Goal: Complete application form

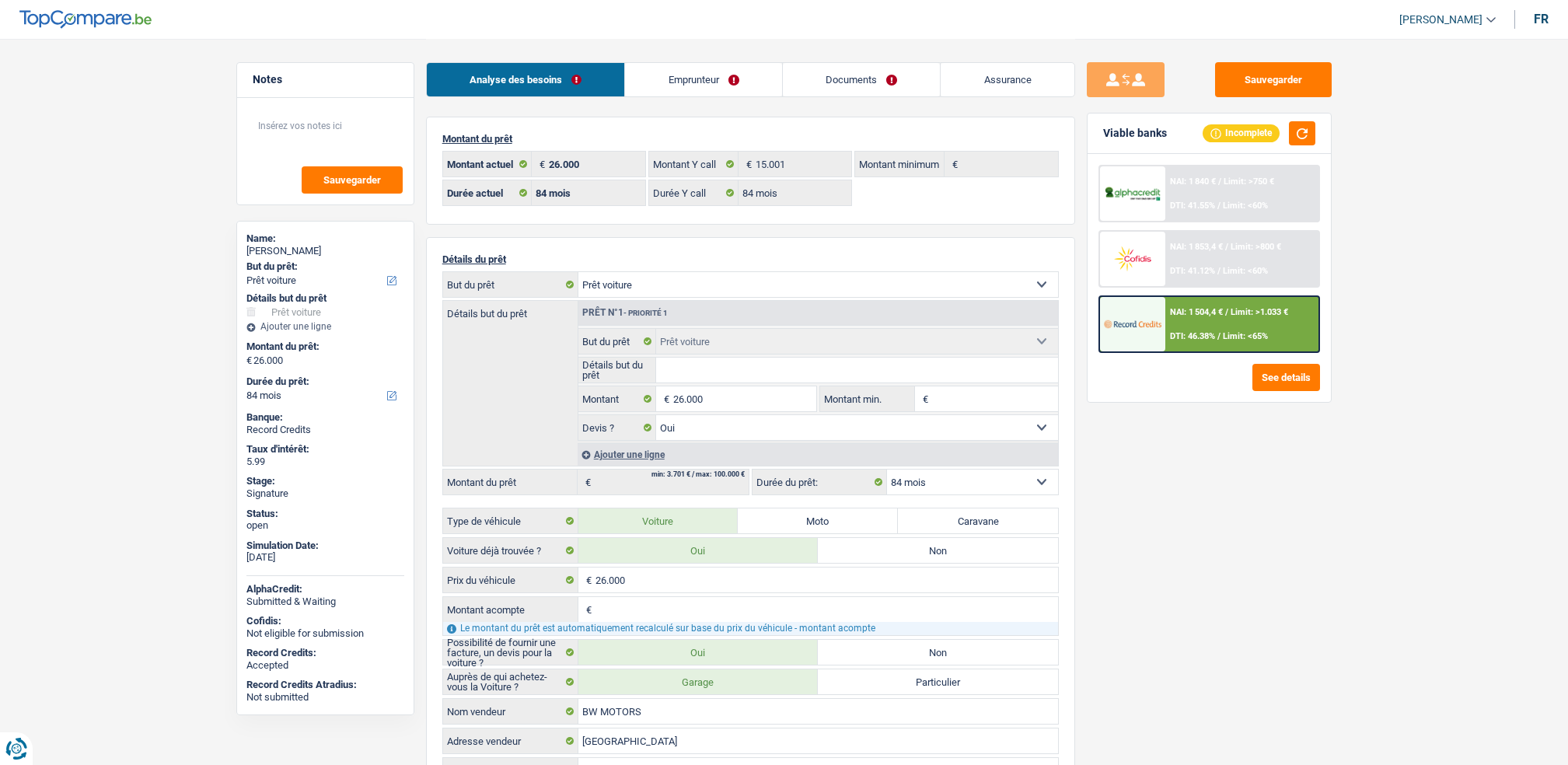
select select "car"
select select "84"
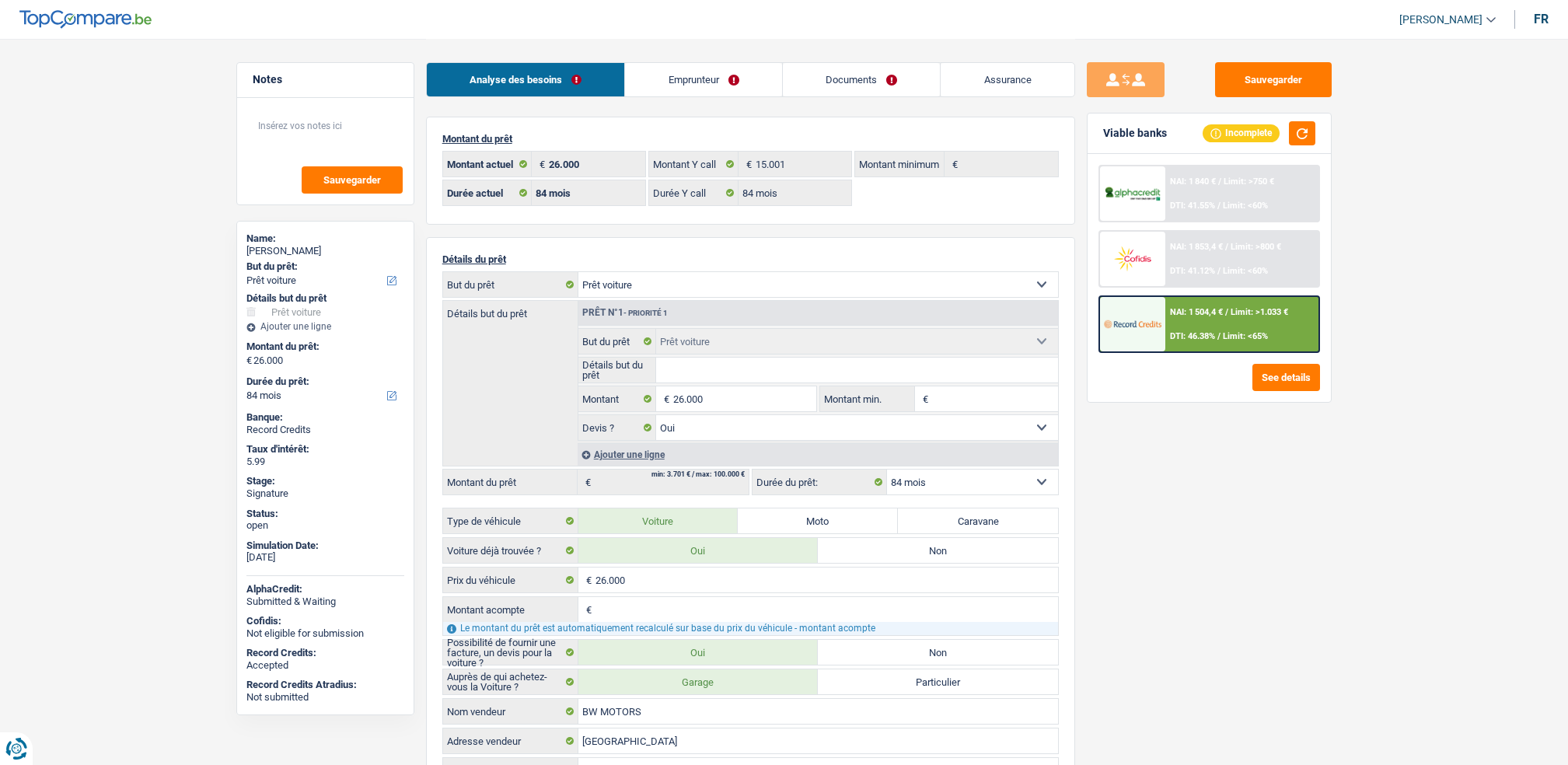
select select "car"
select select "yes"
select select "84"
select select "32"
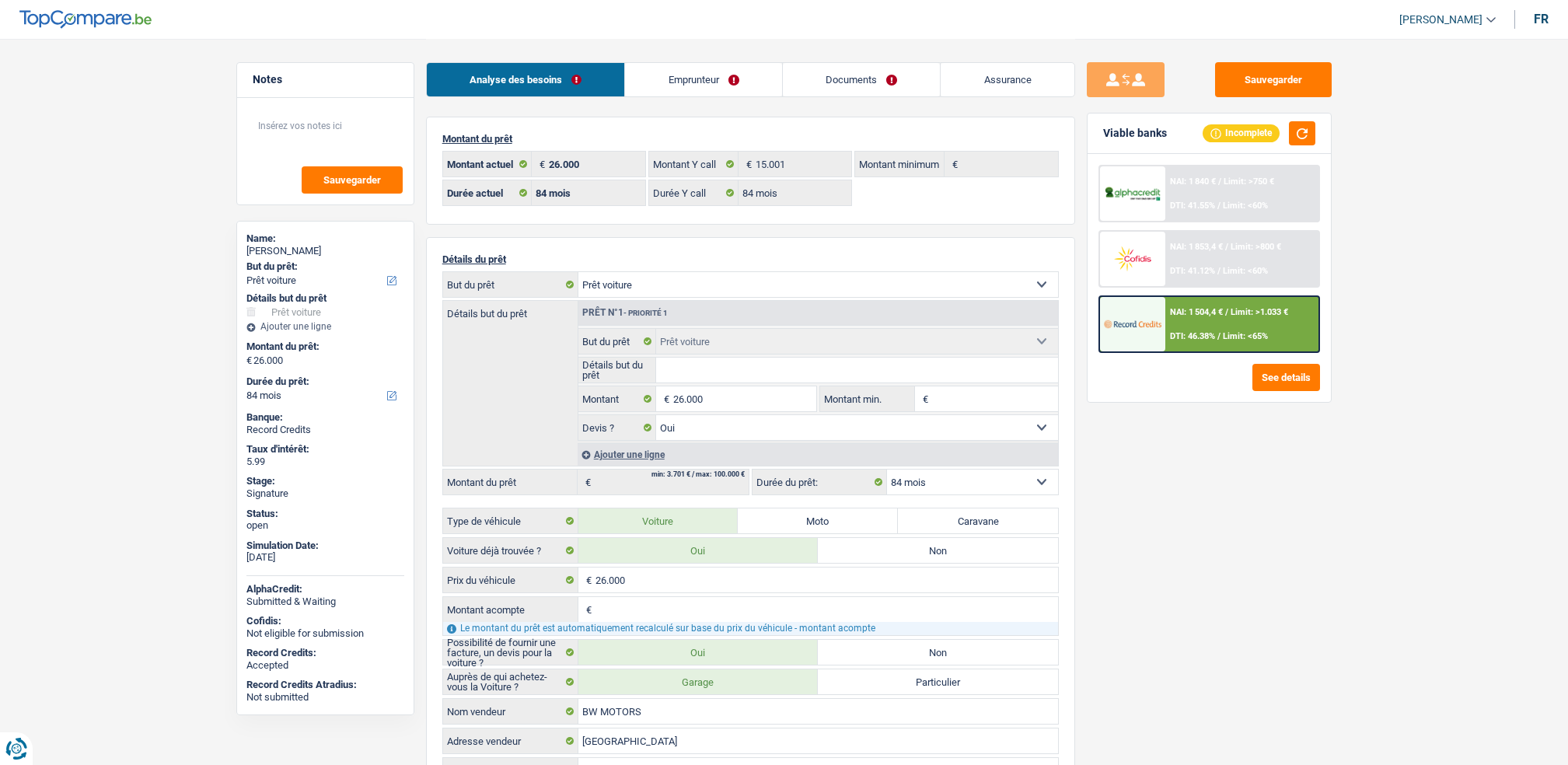
select select "divorced"
click at [729, 75] on link "Emprunteur" at bounding box center [703, 80] width 157 height 33
select select "car"
select select "84"
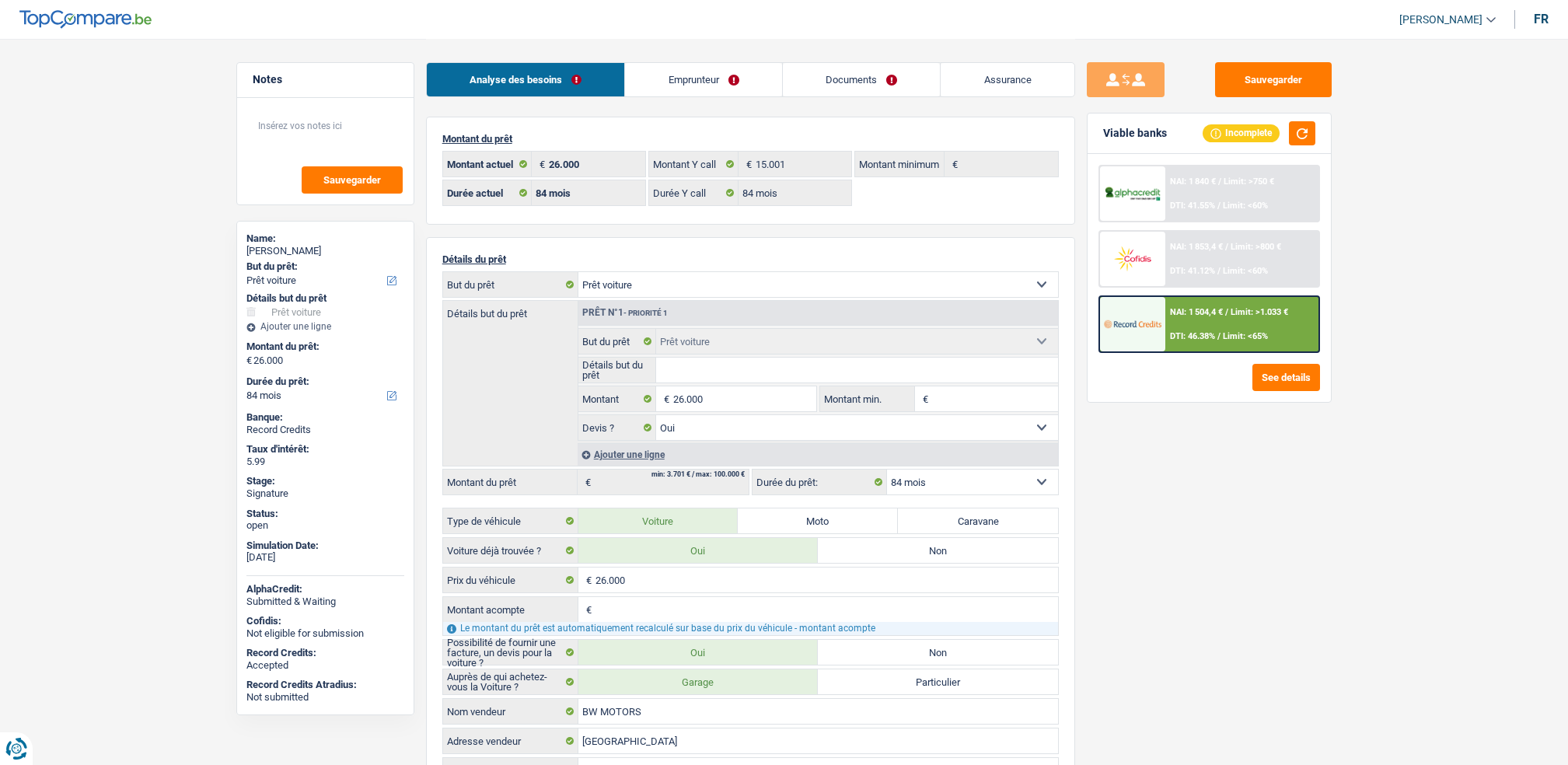
select select "84"
select select "car"
select select "yes"
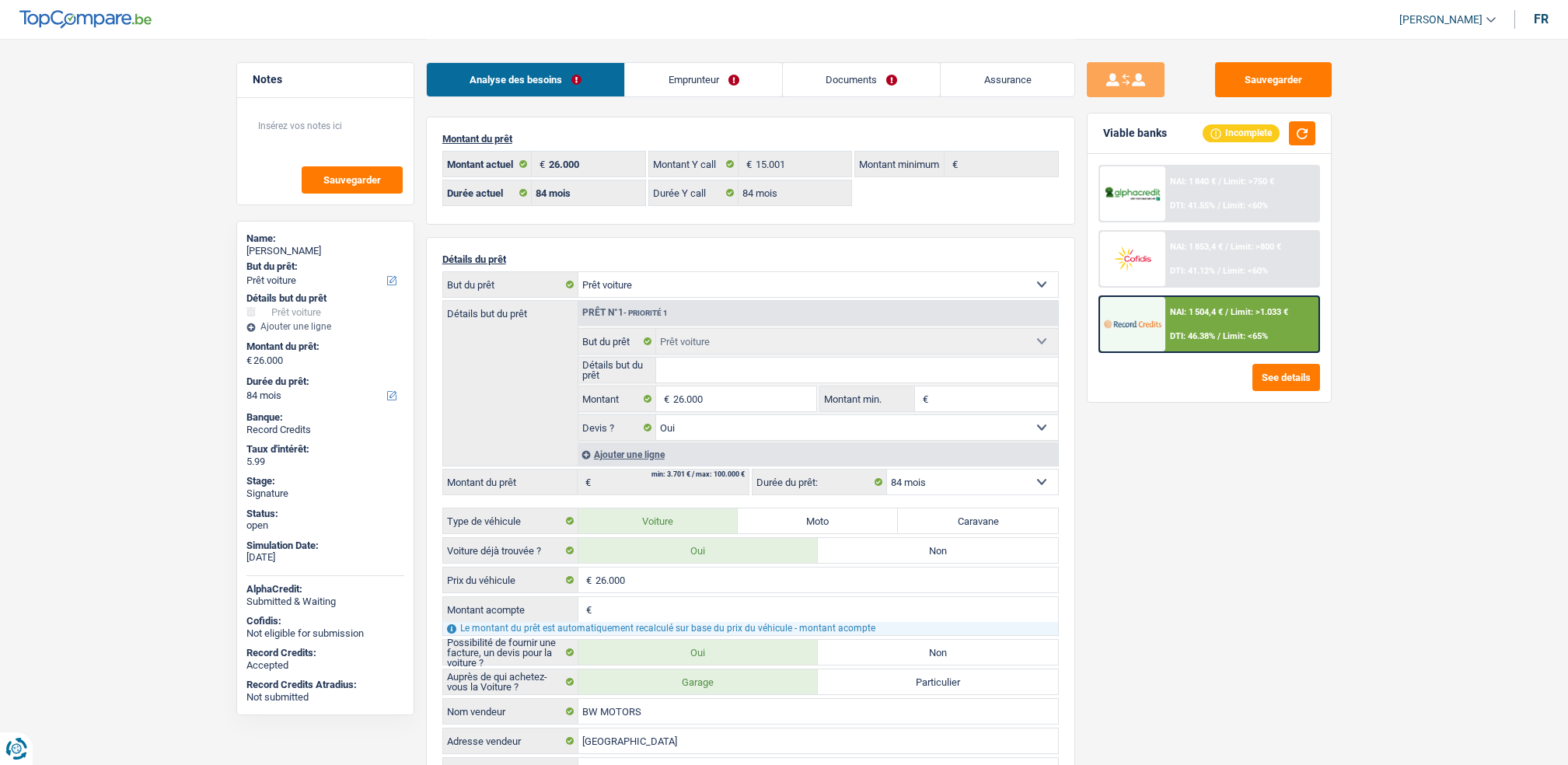
select select "84"
click at [853, 86] on link "Documents" at bounding box center [862, 80] width 158 height 33
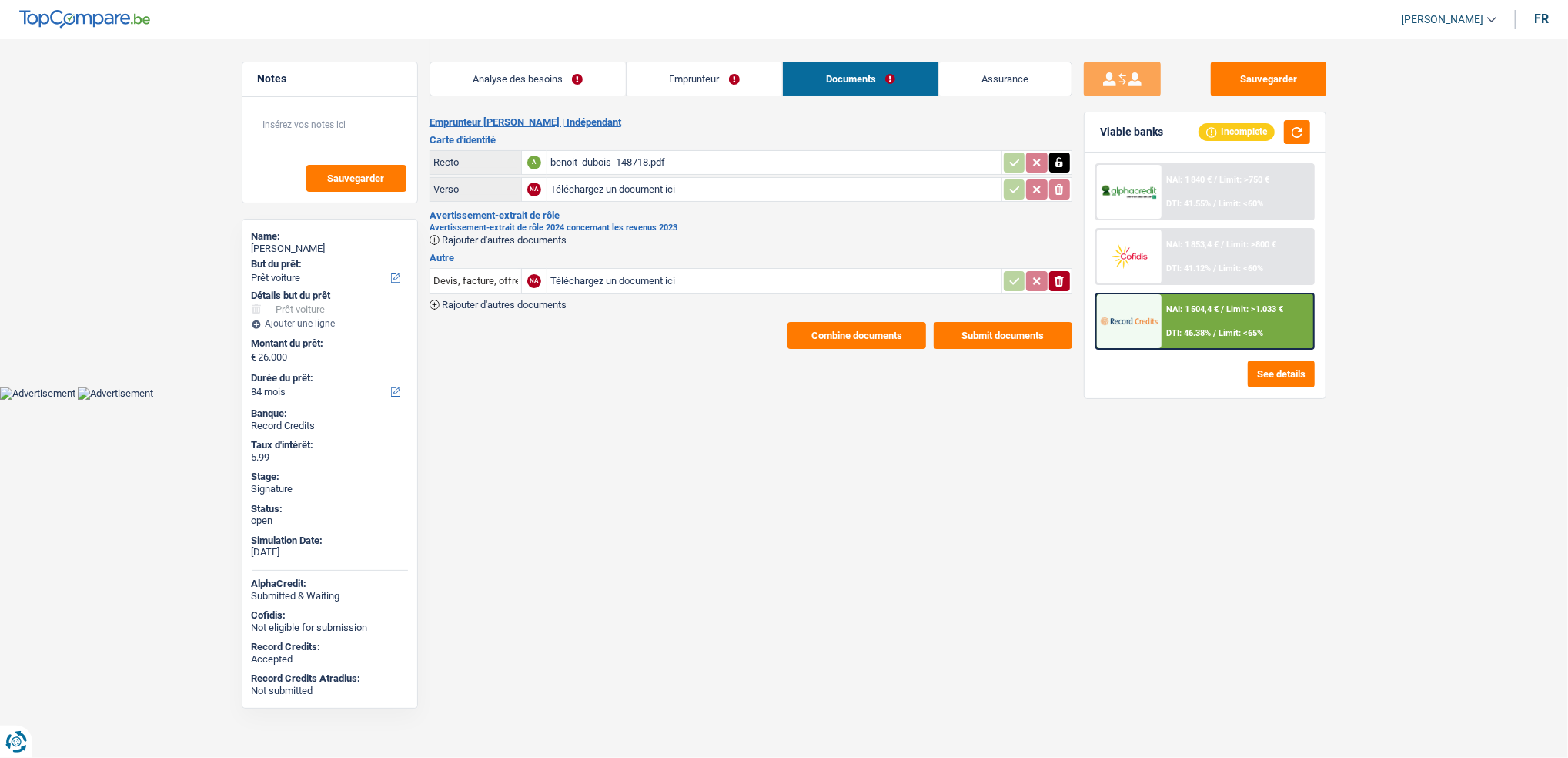
click at [589, 160] on div "benoit_dubois_148718.pdf" at bounding box center [774, 162] width 448 height 23
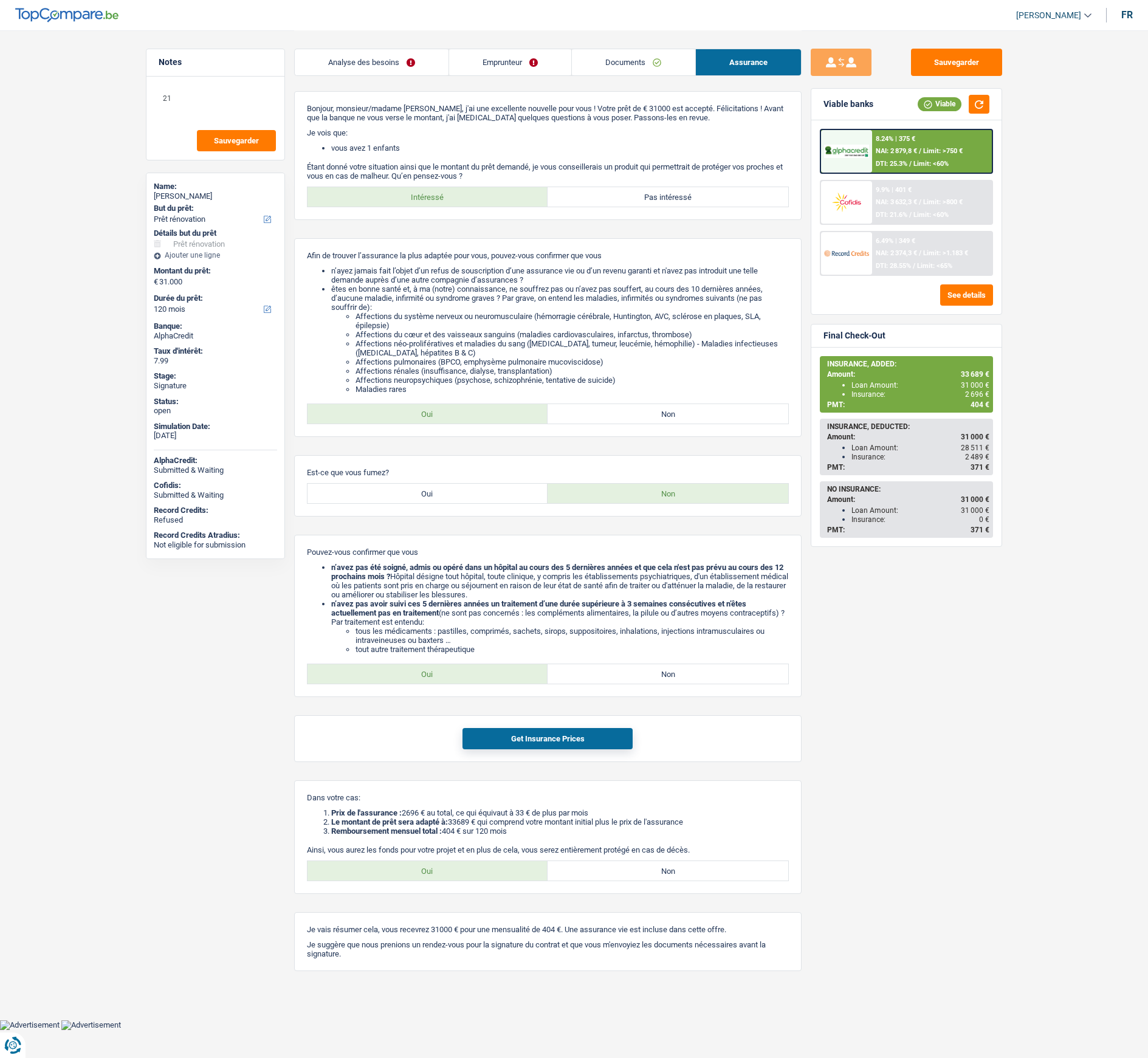
select select "renovation"
select select "120"
